Goal: Task Accomplishment & Management: Manage account settings

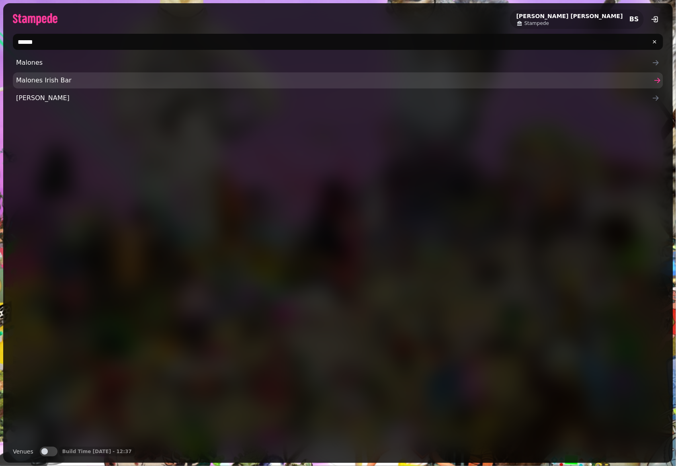
type input "******"
click at [51, 78] on span "Malones Irish Bar" at bounding box center [334, 81] width 636 height 10
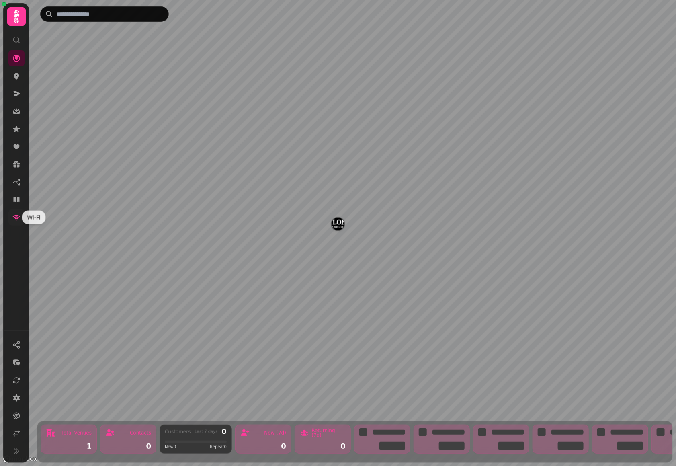
click at [17, 215] on icon at bounding box center [17, 218] width 8 height 6
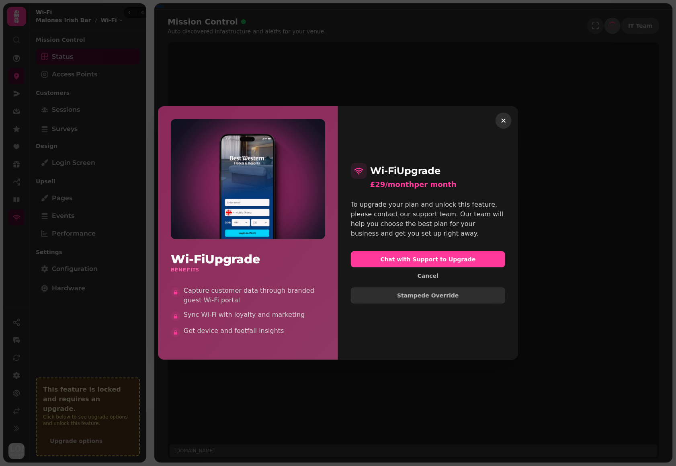
click at [512, 118] on div "Wi-Fi Upgrade £29/month per month To upgrade your plan and unlock this feature,…" at bounding box center [428, 232] width 180 height 253
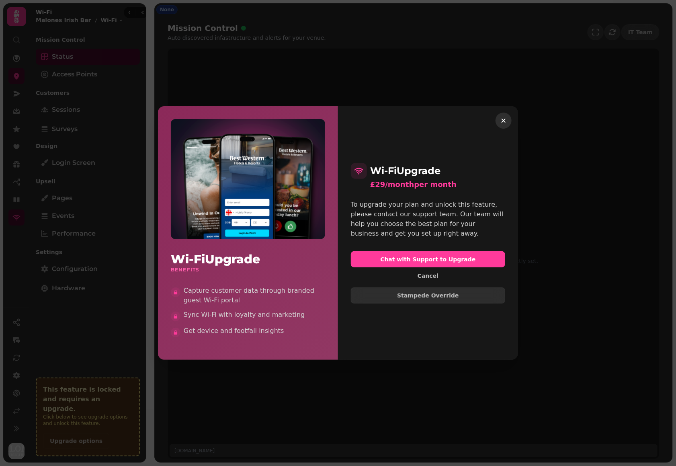
click at [502, 120] on icon "button" at bounding box center [504, 121] width 8 height 8
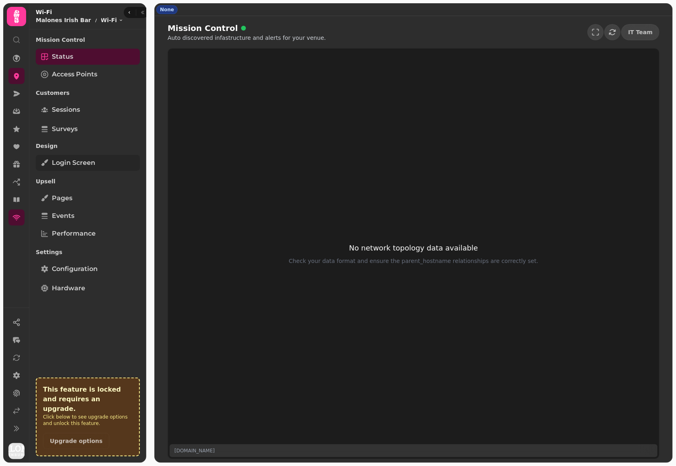
click at [69, 159] on span "Login screen" at bounding box center [73, 163] width 43 height 10
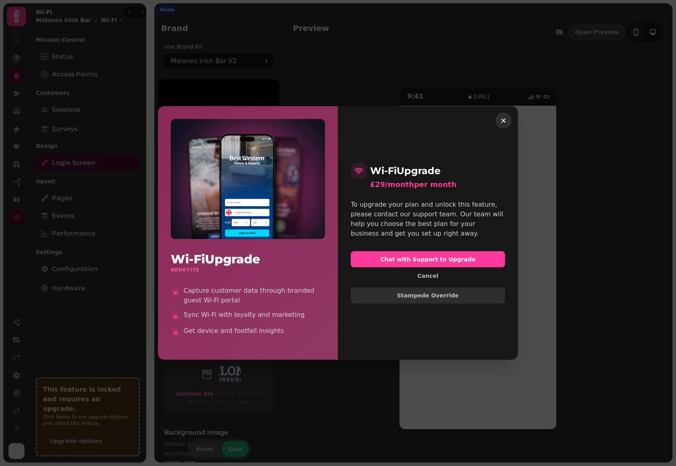
click at [505, 121] on icon "button" at bounding box center [504, 121] width 8 height 8
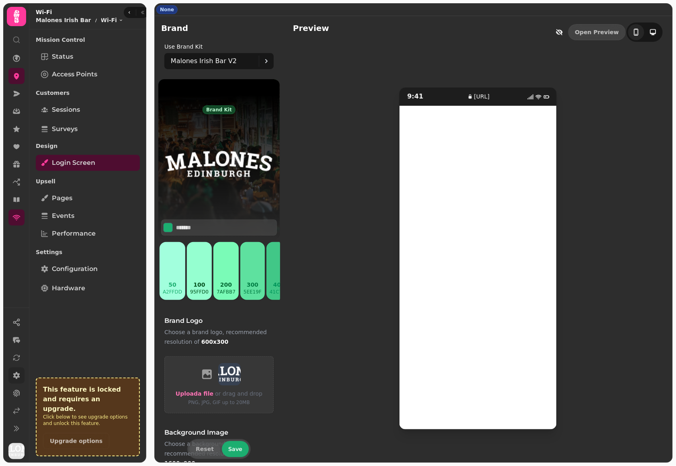
click at [18, 376] on icon at bounding box center [16, 375] width 7 height 7
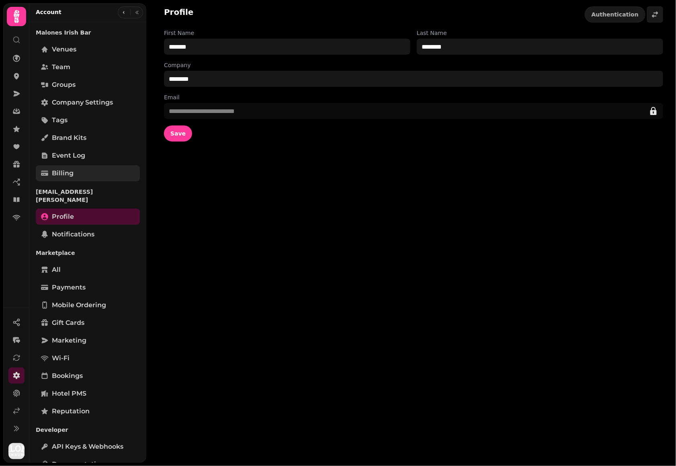
click at [70, 175] on span "Billing" at bounding box center [63, 173] width 22 height 10
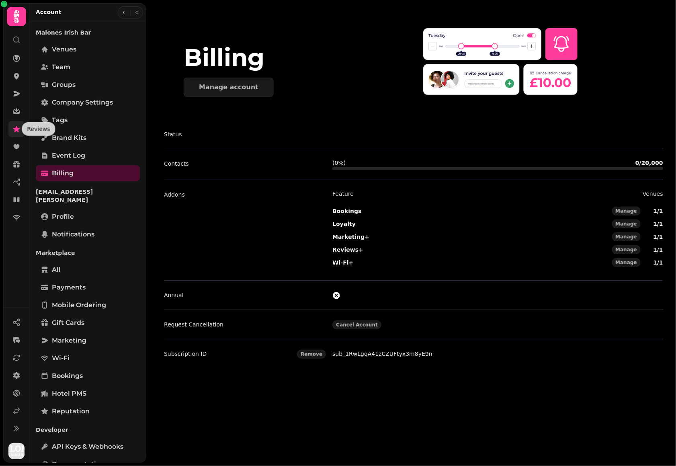
click at [18, 128] on icon at bounding box center [16, 129] width 6 height 6
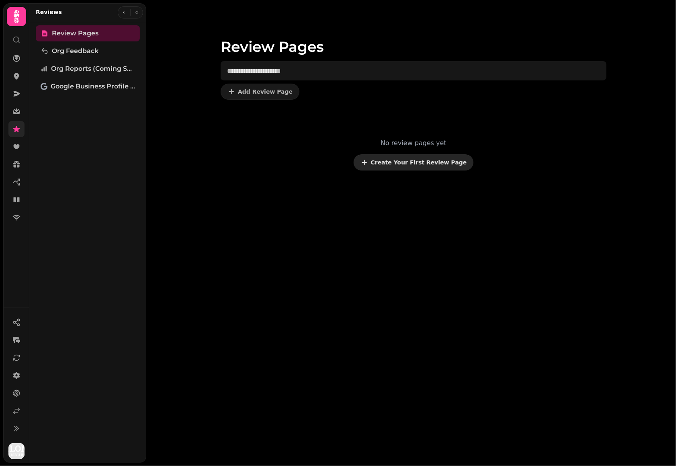
click at [417, 170] on button "Create Your First Review Page" at bounding box center [414, 162] width 120 height 16
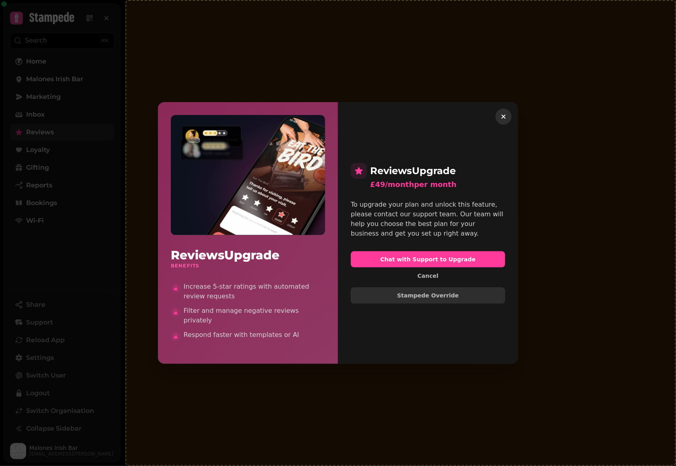
click at [503, 119] on icon "button" at bounding box center [504, 117] width 4 height 4
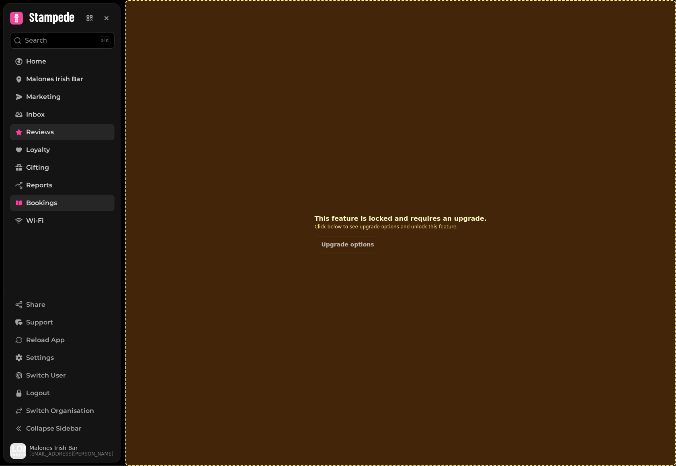
drag, startPoint x: 56, startPoint y: 225, endPoint x: 72, endPoint y: 196, distance: 32.9
click at [56, 225] on link "Wi-Fi" at bounding box center [62, 221] width 105 height 16
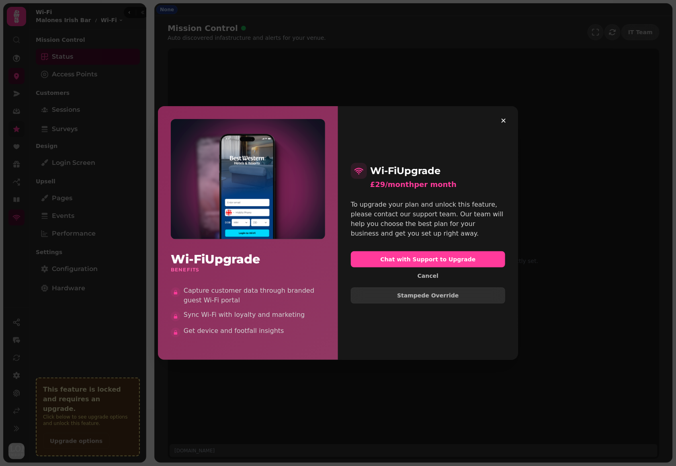
drag, startPoint x: 503, startPoint y: 121, endPoint x: 661, endPoint y: 172, distance: 165.9
click at [505, 121] on icon "button" at bounding box center [504, 121] width 4 height 4
